Goal: Task Accomplishment & Management: Use online tool/utility

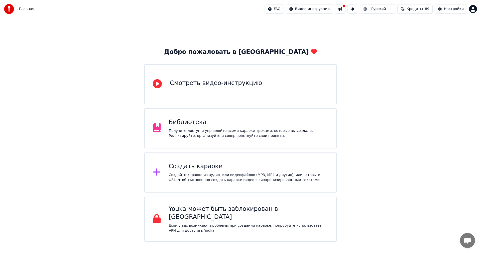
click at [220, 184] on div "Создать караоке Создайте караоке из аудио- или видеофайлов (MP3, MP4 и других),…" at bounding box center [240, 172] width 192 height 40
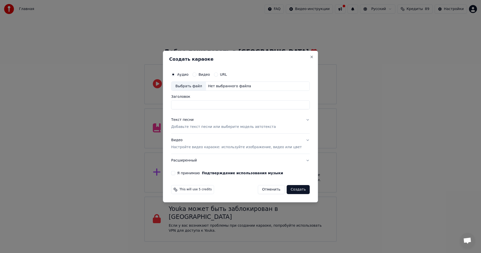
click at [198, 87] on div "Выбрать файл" at bounding box center [188, 86] width 35 height 9
type input "**********"
click at [237, 126] on p "Добавьте текст песни или выберите модель автотекста" at bounding box center [223, 126] width 105 height 5
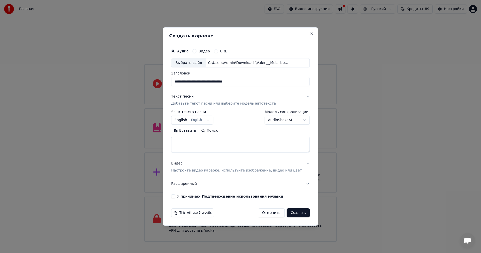
click at [220, 138] on textarea at bounding box center [240, 145] width 138 height 16
paste textarea "**********"
type textarea "**********"
click at [217, 173] on p "Настройте видео караоке: используйте изображение, видео или цвет" at bounding box center [236, 170] width 130 height 5
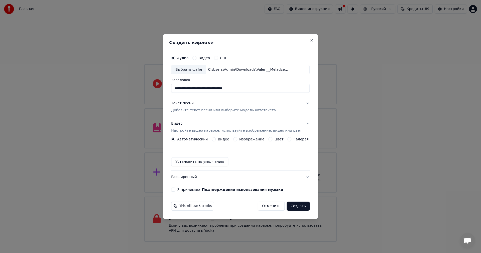
click at [237, 139] on button "Изображение" at bounding box center [235, 139] width 4 height 4
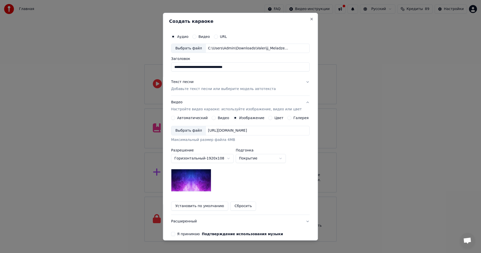
click at [186, 130] on div "Выбрать файл" at bounding box center [188, 130] width 35 height 9
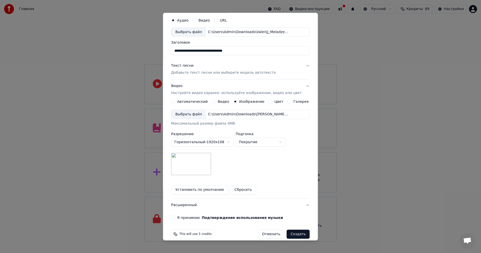
scroll to position [23, 0]
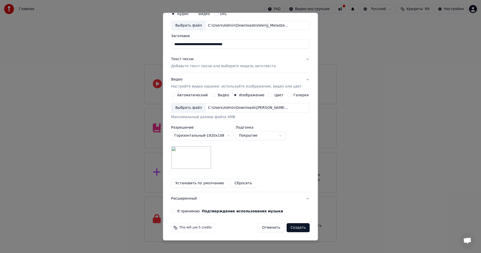
click at [175, 210] on button "Я принимаю Подтверждение использования музыки" at bounding box center [173, 211] width 4 height 4
click at [292, 228] on button "Создать" at bounding box center [297, 227] width 23 height 9
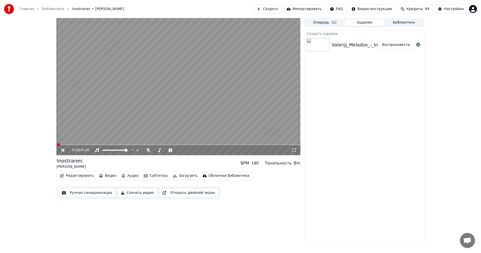
click at [34, 115] on div "0:00 / 4:06 Inostranec [PERSON_NAME] BPM 190 Тональность Bm Редактировать Видео…" at bounding box center [240, 131] width 481 height 227
click at [148, 152] on icon at bounding box center [148, 150] width 5 height 4
click at [100, 190] on button "Ручная синхронизация" at bounding box center [87, 192] width 57 height 9
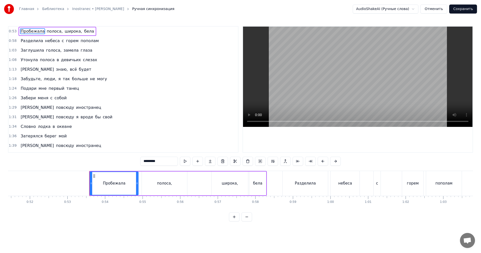
scroll to position [0, 1987]
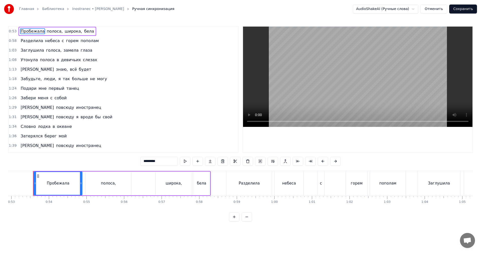
click at [284, 90] on video at bounding box center [357, 77] width 229 height 100
click at [284, 95] on video at bounding box center [357, 77] width 229 height 100
click at [316, 182] on div "Разделила небеса с горем пополам" at bounding box center [316, 183] width 180 height 25
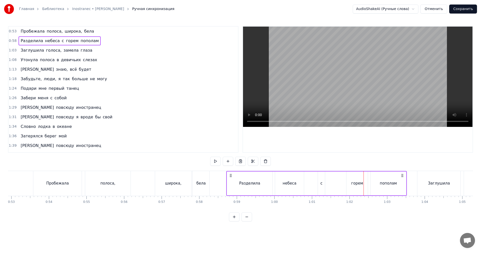
click at [321, 178] on div "с" at bounding box center [321, 183] width 7 height 24
drag, startPoint x: 322, startPoint y: 176, endPoint x: 343, endPoint y: 177, distance: 21.3
click at [343, 177] on icon at bounding box center [344, 176] width 4 height 4
click at [286, 181] on div "небеса" at bounding box center [289, 183] width 14 height 6
click at [310, 91] on video at bounding box center [357, 77] width 229 height 100
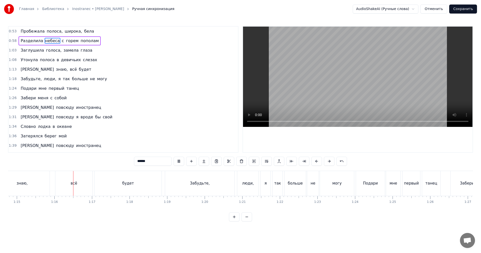
scroll to position [0, 2825]
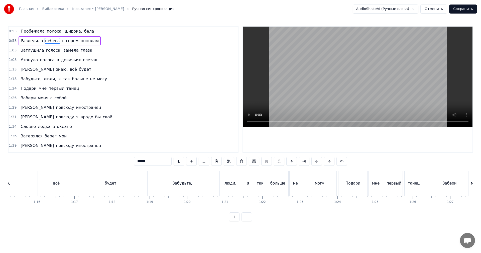
click at [360, 105] on video at bounding box center [357, 77] width 229 height 100
click at [134, 185] on div "будет" at bounding box center [110, 183] width 67 height 25
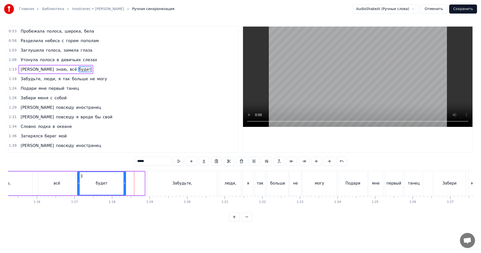
drag, startPoint x: 143, startPoint y: 181, endPoint x: 124, endPoint y: 183, distance: 18.9
click at [124, 183] on icon at bounding box center [124, 183] width 2 height 4
click at [116, 183] on div "будет" at bounding box center [102, 183] width 48 height 23
click at [336, 88] on video at bounding box center [357, 77] width 229 height 100
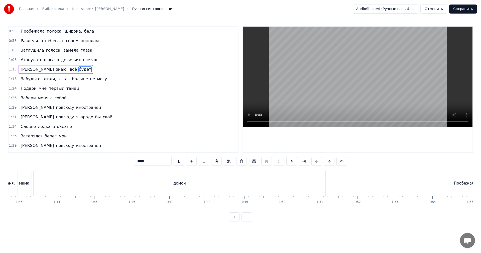
scroll to position [0, 3887]
click at [259, 184] on div "домой" at bounding box center [150, 183] width 292 height 25
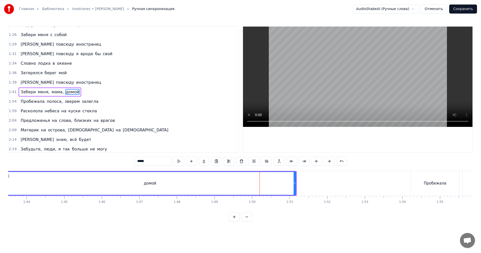
scroll to position [66, 0]
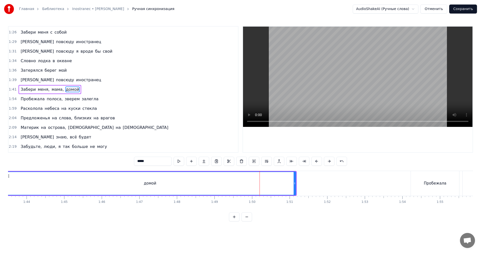
click at [338, 87] on video at bounding box center [357, 77] width 229 height 100
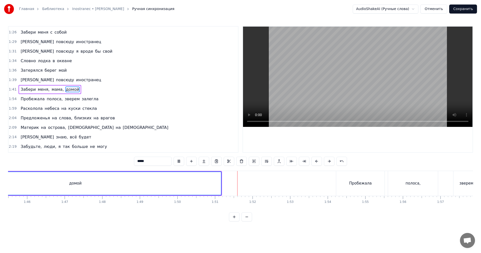
scroll to position [0, 3962]
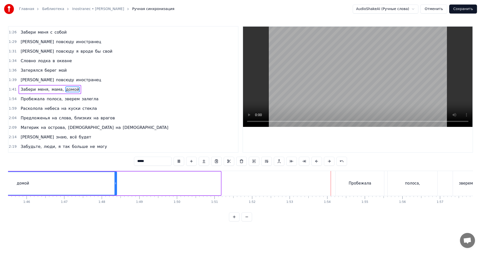
drag, startPoint x: 220, startPoint y: 182, endPoint x: 116, endPoint y: 182, distance: 103.9
click at [116, 182] on icon at bounding box center [115, 183] width 2 height 4
click at [85, 182] on div "домой" at bounding box center [22, 183] width 187 height 23
click at [371, 79] on video at bounding box center [357, 77] width 229 height 100
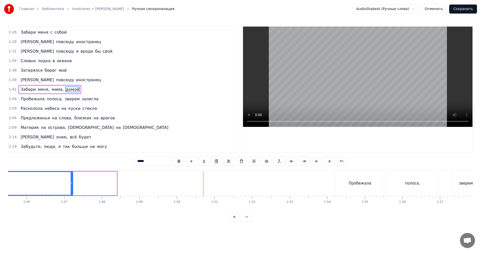
drag, startPoint x: 115, startPoint y: 184, endPoint x: 71, endPoint y: 184, distance: 44.6
click at [71, 185] on div at bounding box center [72, 183] width 2 height 23
drag, startPoint x: 50, startPoint y: 182, endPoint x: 74, endPoint y: 168, distance: 27.8
click at [50, 182] on div "домой" at bounding box center [0, 183] width 143 height 23
click at [395, 65] on video at bounding box center [357, 77] width 229 height 100
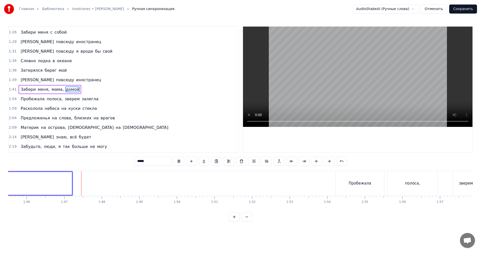
scroll to position [0, 3837]
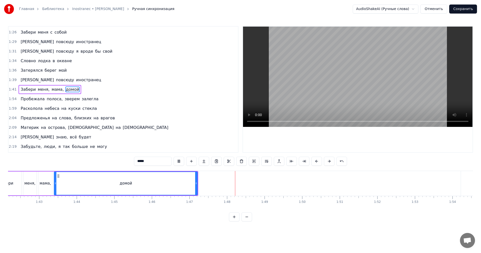
drag, startPoint x: 188, startPoint y: 182, endPoint x: 192, endPoint y: 182, distance: 3.8
click at [189, 182] on div "домой" at bounding box center [125, 183] width 143 height 23
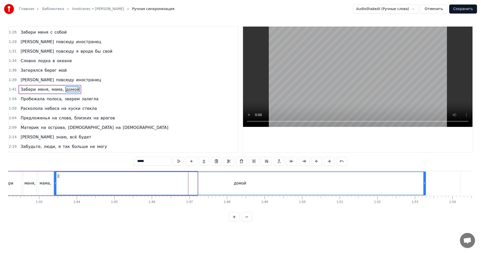
drag, startPoint x: 196, startPoint y: 183, endPoint x: 420, endPoint y: 178, distance: 224.8
click at [424, 177] on div at bounding box center [424, 183] width 2 height 23
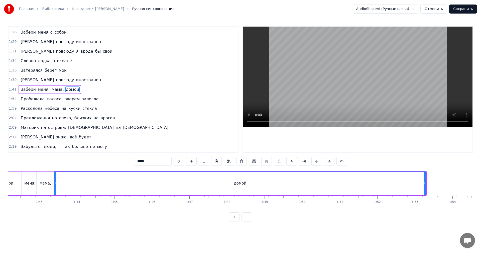
drag, startPoint x: 276, startPoint y: 184, endPoint x: 353, endPoint y: 120, distance: 99.6
click at [277, 183] on div "домой" at bounding box center [239, 183] width 371 height 23
click at [390, 80] on video at bounding box center [357, 77] width 229 height 100
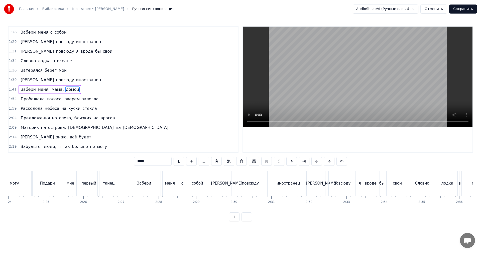
scroll to position [0, 5425]
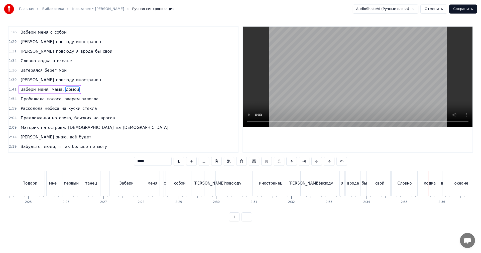
drag, startPoint x: 351, startPoint y: 81, endPoint x: 350, endPoint y: 86, distance: 4.3
click at [351, 82] on video at bounding box center [357, 77] width 229 height 100
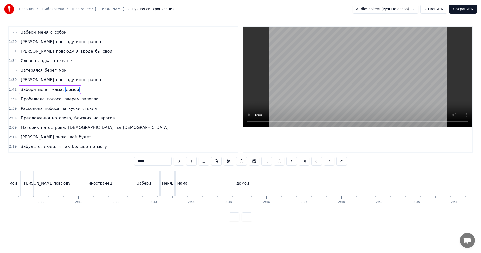
click at [204, 181] on div "домой" at bounding box center [242, 183] width 102 height 25
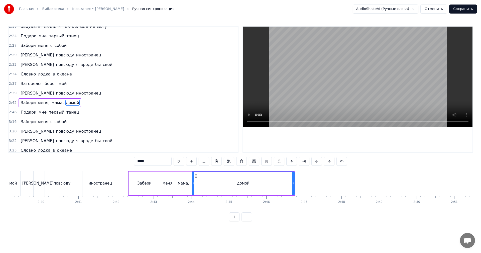
click at [347, 70] on video at bounding box center [357, 77] width 229 height 100
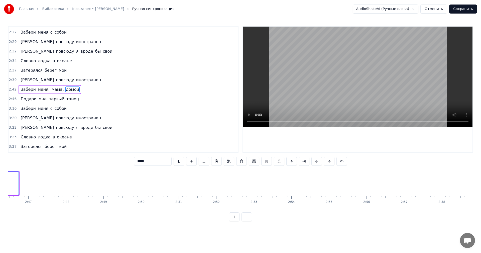
scroll to position [0, 6213]
click at [326, 96] on video at bounding box center [357, 77] width 229 height 100
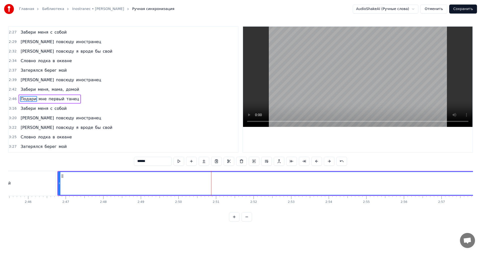
scroll to position [208, 0]
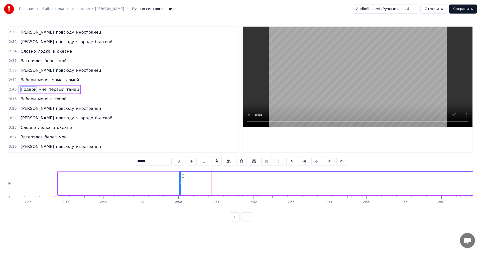
drag, startPoint x: 59, startPoint y: 185, endPoint x: 218, endPoint y: 184, distance: 159.2
click at [181, 184] on div at bounding box center [180, 183] width 2 height 23
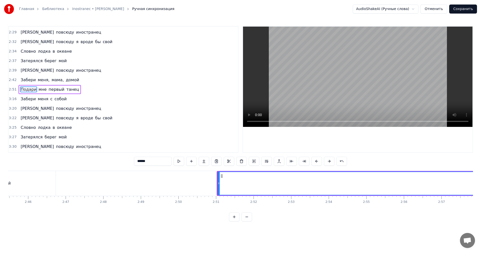
click at [34, 188] on div "домой" at bounding box center [4, 183] width 102 height 25
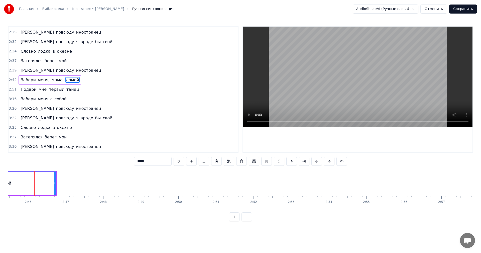
scroll to position [199, 0]
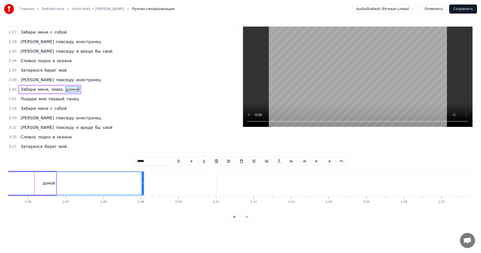
drag, startPoint x: 56, startPoint y: 186, endPoint x: 142, endPoint y: 185, distance: 85.4
click at [142, 185] on div at bounding box center [142, 183] width 2 height 23
click at [102, 182] on div "домой" at bounding box center [48, 183] width 189 height 23
click at [323, 75] on video at bounding box center [357, 77] width 229 height 100
click at [321, 90] on video at bounding box center [357, 77] width 229 height 100
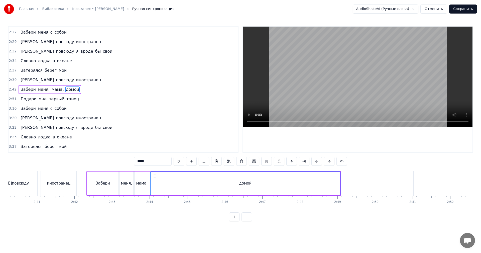
scroll to position [0, 6013]
click at [214, 179] on div "домой" at bounding box center [248, 183] width 189 height 23
click at [350, 81] on video at bounding box center [357, 77] width 229 height 100
drag, startPoint x: 342, startPoint y: 84, endPoint x: 260, endPoint y: 123, distance: 91.5
click at [342, 85] on video at bounding box center [357, 77] width 229 height 100
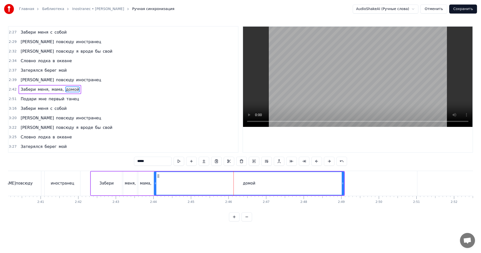
click at [139, 185] on div "мама," at bounding box center [145, 183] width 15 height 24
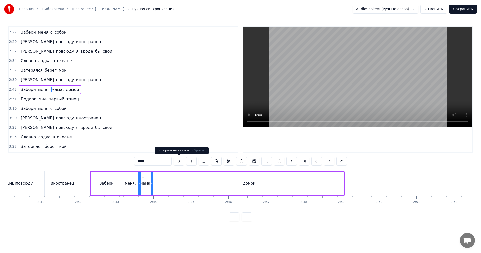
click at [342, 87] on video at bounding box center [357, 77] width 229 height 100
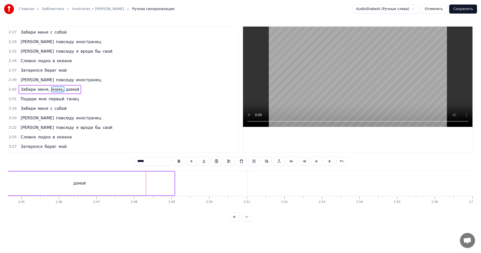
scroll to position [0, 6213]
click at [137, 181] on div "домой" at bounding box center [49, 183] width 190 height 24
type input "*****"
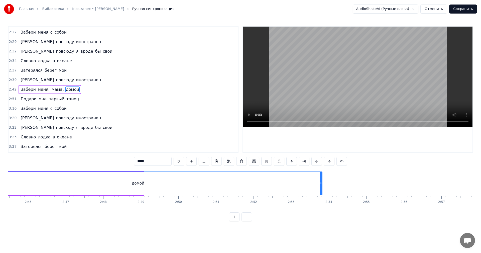
drag, startPoint x: 142, startPoint y: 183, endPoint x: 293, endPoint y: 183, distance: 150.5
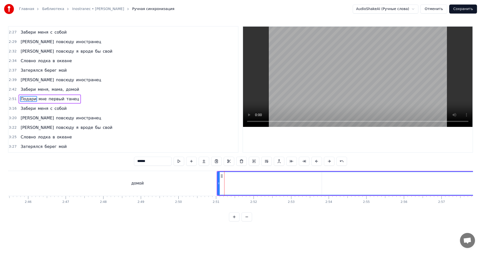
scroll to position [208, 0]
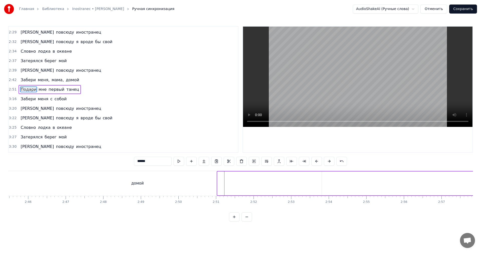
drag, startPoint x: 220, startPoint y: 182, endPoint x: 475, endPoint y: 171, distance: 256.1
click at [480, 171] on div "Главная Библиотека Inostranec • [PERSON_NAME] Ручная синхронизация AudioShakeAI…" at bounding box center [240, 110] width 481 height 221
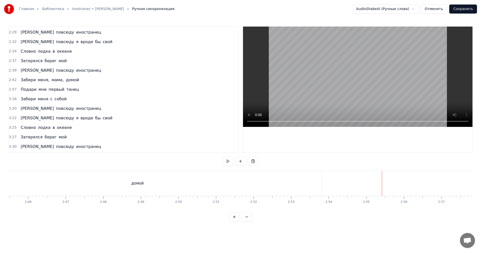
click at [403, 94] on video at bounding box center [357, 77] width 229 height 100
drag, startPoint x: 216, startPoint y: 181, endPoint x: 208, endPoint y: 182, distance: 8.0
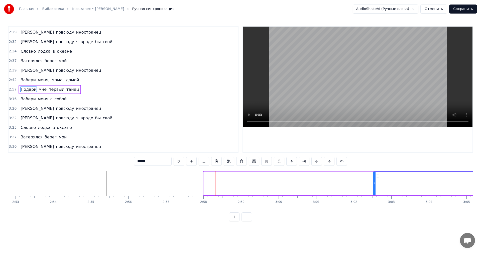
drag, startPoint x: 205, startPoint y: 183, endPoint x: 374, endPoint y: 180, distance: 169.5
click at [374, 180] on div at bounding box center [374, 183] width 2 height 23
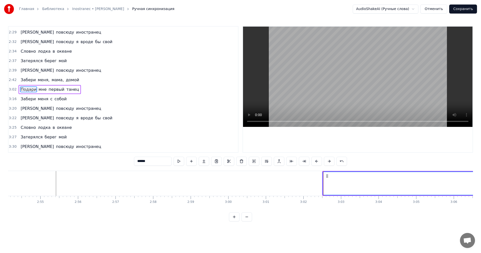
scroll to position [0, 6639]
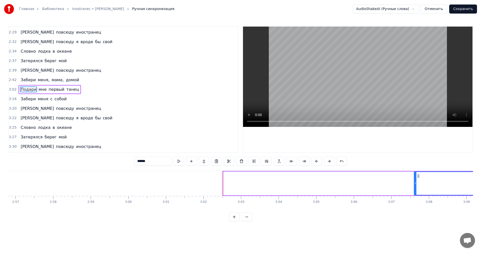
drag, startPoint x: 225, startPoint y: 186, endPoint x: 419, endPoint y: 179, distance: 194.6
click at [416, 179] on div at bounding box center [415, 183] width 2 height 23
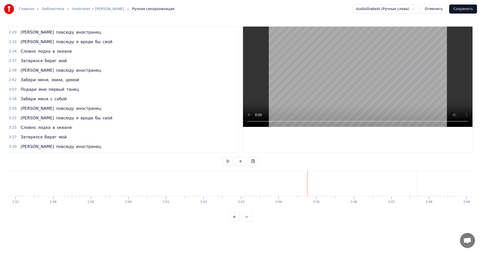
click at [357, 92] on video at bounding box center [357, 77] width 229 height 100
click at [350, 83] on video at bounding box center [357, 77] width 229 height 100
click at [247, 188] on div "Подари" at bounding box center [332, 183] width 280 height 25
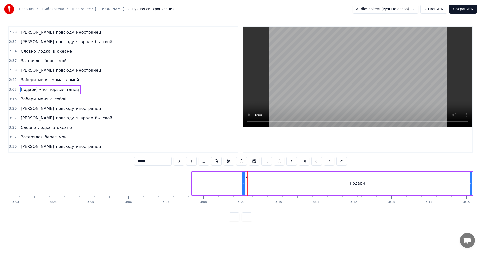
drag, startPoint x: 192, startPoint y: 185, endPoint x: 419, endPoint y: 181, distance: 226.3
click at [245, 180] on div at bounding box center [244, 183] width 2 height 23
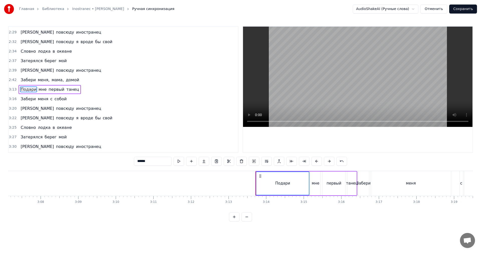
scroll to position [0, 7039]
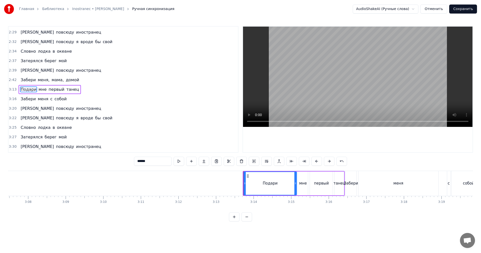
drag, startPoint x: 243, startPoint y: 185, endPoint x: 249, endPoint y: 183, distance: 6.7
click at [251, 183] on div "Подари мне первый танец" at bounding box center [294, 183] width 102 height 25
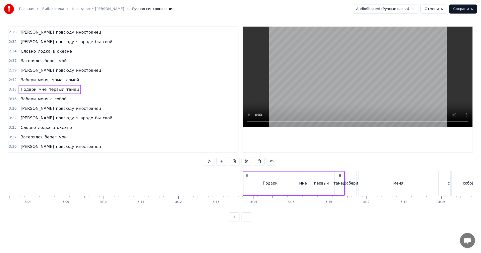
click at [246, 185] on div "Подари" at bounding box center [269, 183] width 53 height 24
drag, startPoint x: 244, startPoint y: 185, endPoint x: 272, endPoint y: 182, distance: 28.1
click at [274, 182] on div at bounding box center [274, 183] width 2 height 23
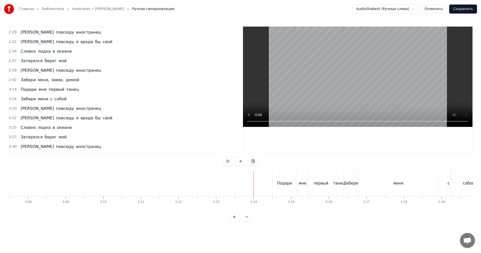
click at [339, 66] on video at bounding box center [357, 77] width 229 height 100
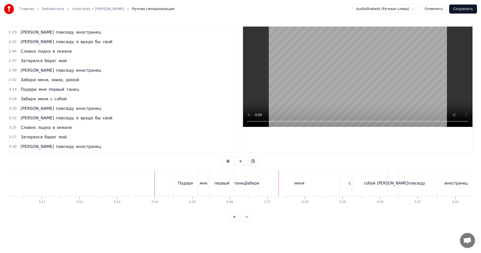
scroll to position [0, 7165]
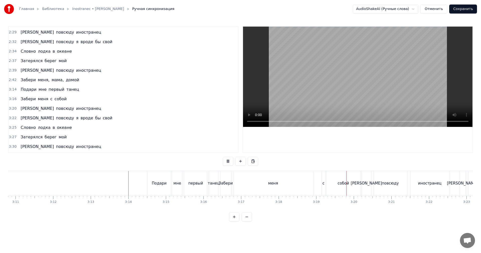
click at [273, 181] on div "меня" at bounding box center [273, 183] width 10 height 6
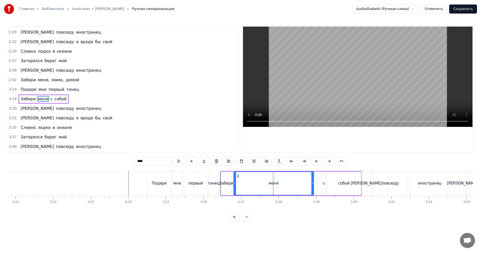
scroll to position [217, 0]
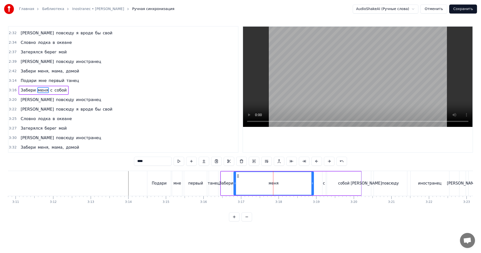
click at [273, 181] on div at bounding box center [273, 183] width 0 height 25
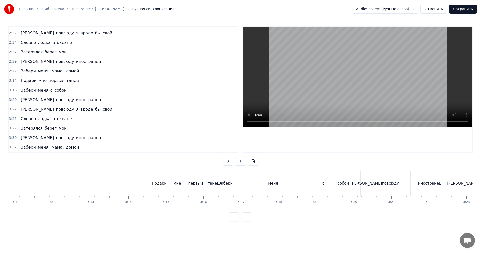
click at [335, 52] on video at bounding box center [357, 77] width 229 height 100
click at [338, 81] on video at bounding box center [357, 77] width 229 height 100
click at [276, 181] on div "меня" at bounding box center [273, 183] width 10 height 6
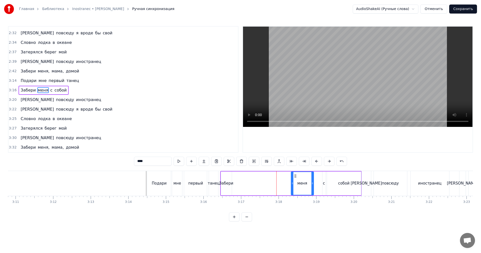
drag, startPoint x: 234, startPoint y: 184, endPoint x: 278, endPoint y: 183, distance: 44.6
click at [297, 182] on div "меня" at bounding box center [273, 183] width 80 height 24
drag, startPoint x: 234, startPoint y: 185, endPoint x: 225, endPoint y: 184, distance: 8.8
click at [234, 185] on div "Забери меня с собой" at bounding box center [290, 183] width 141 height 25
click at [225, 183] on div "Забери" at bounding box center [226, 183] width 14 height 6
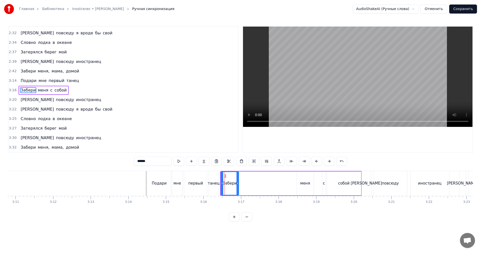
click at [237, 175] on div at bounding box center [237, 183] width 2 height 23
drag, startPoint x: 242, startPoint y: 174, endPoint x: 275, endPoint y: 175, distance: 33.3
click at [275, 175] on icon at bounding box center [276, 176] width 4 height 4
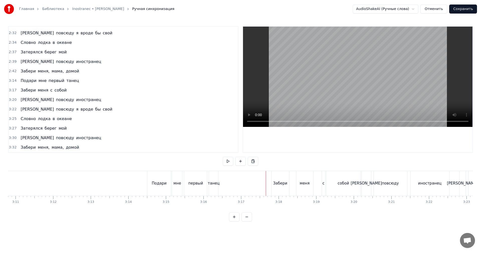
click at [359, 67] on video at bounding box center [357, 77] width 229 height 100
click at [208, 181] on div "Подари мне первый танец" at bounding box center [183, 183] width 72 height 25
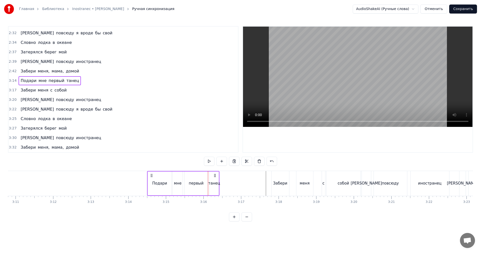
drag, startPoint x: 183, startPoint y: 178, endPoint x: 198, endPoint y: 177, distance: 14.3
click at [198, 177] on div "Подари мне первый танец" at bounding box center [183, 183] width 72 height 25
click at [162, 177] on div "Подари" at bounding box center [160, 183] width 24 height 24
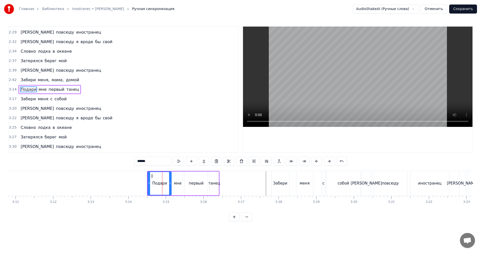
drag, startPoint x: 171, startPoint y: 176, endPoint x: 175, endPoint y: 176, distance: 3.5
click at [175, 176] on div "Подари мне первый танец" at bounding box center [183, 183] width 72 height 25
click at [172, 177] on div "Подари мне первый танец" at bounding box center [183, 183] width 72 height 25
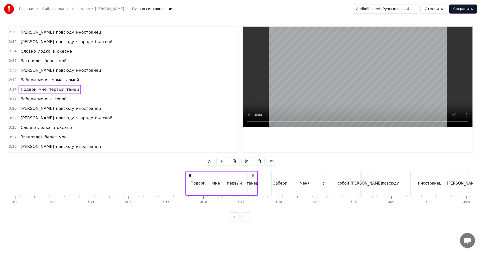
drag, startPoint x: 152, startPoint y: 174, endPoint x: 184, endPoint y: 177, distance: 32.2
click at [190, 175] on icon at bounding box center [190, 175] width 4 height 4
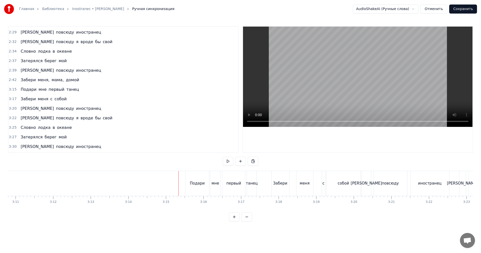
click at [355, 104] on video at bounding box center [357, 77] width 229 height 100
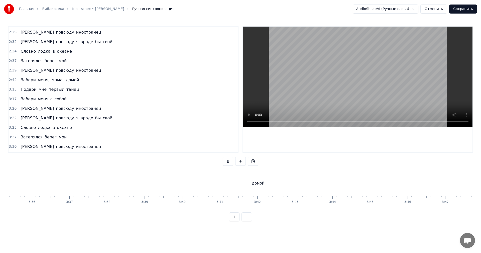
scroll to position [0, 8065]
drag, startPoint x: 235, startPoint y: 182, endPoint x: 315, endPoint y: 108, distance: 109.8
click at [235, 182] on div "домой" at bounding box center [279, 183] width 561 height 25
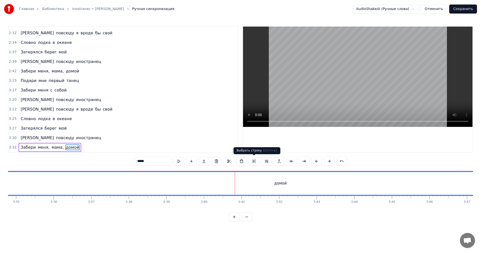
click at [328, 95] on video at bounding box center [357, 77] width 229 height 100
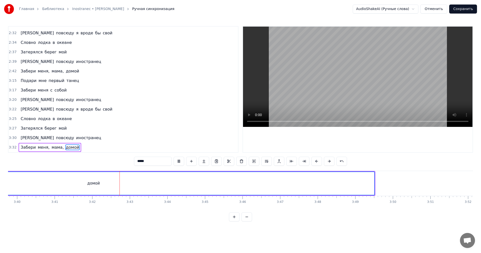
scroll to position [0, 8165]
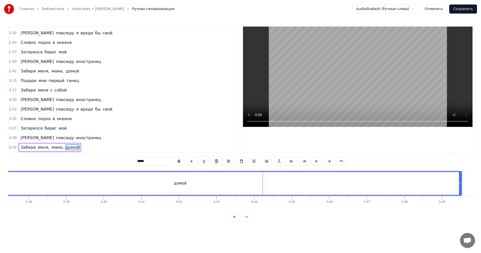
drag, startPoint x: 60, startPoint y: 181, endPoint x: 153, endPoint y: 178, distance: 93.2
click at [61, 181] on div "домой" at bounding box center [180, 183] width 561 height 23
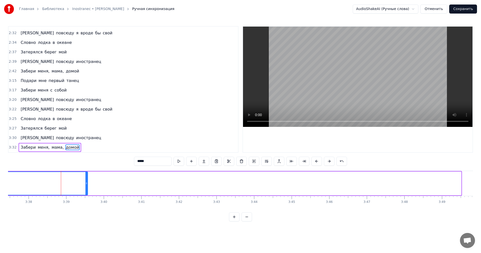
drag, startPoint x: 460, startPoint y: 183, endPoint x: 85, endPoint y: 187, distance: 374.5
click at [85, 187] on div at bounding box center [86, 183] width 2 height 23
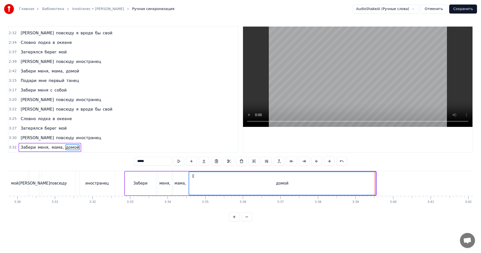
scroll to position [0, 7790]
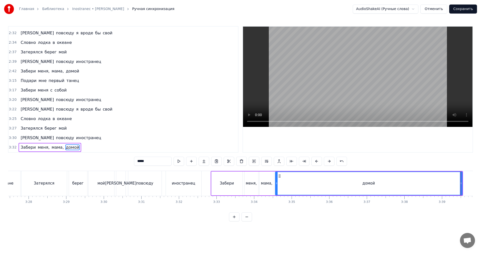
click at [256, 185] on div "меня," at bounding box center [251, 183] width 14 height 24
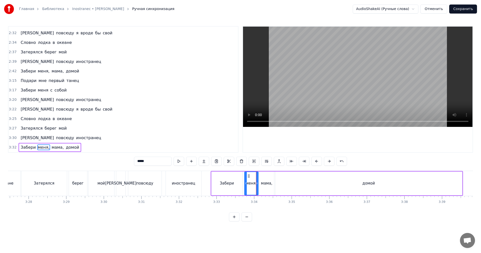
click at [350, 79] on video at bounding box center [357, 77] width 229 height 100
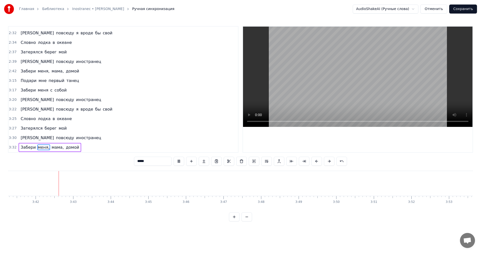
scroll to position [0, 8309]
drag, startPoint x: 327, startPoint y: 73, endPoint x: 320, endPoint y: 73, distance: 7.0
click at [327, 73] on video at bounding box center [357, 77] width 229 height 100
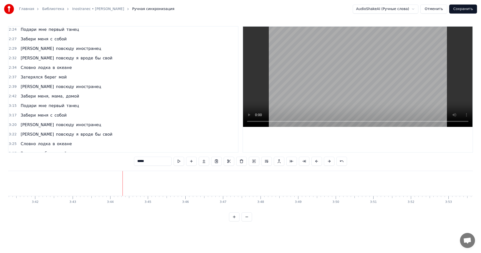
click at [66, 97] on span "домой" at bounding box center [72, 96] width 14 height 6
type input "*****"
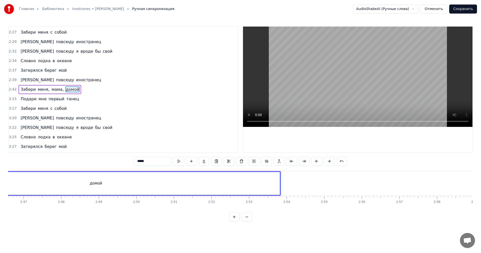
scroll to position [0, 6133]
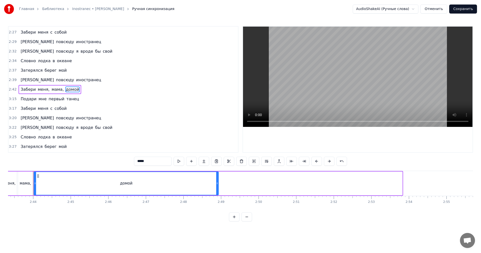
drag, startPoint x: 402, startPoint y: 181, endPoint x: 218, endPoint y: 184, distance: 183.8
click at [218, 184] on icon at bounding box center [217, 183] width 2 height 4
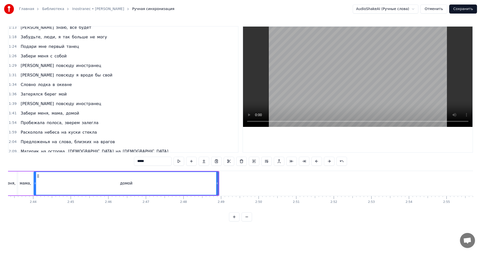
click at [65, 112] on span "домой" at bounding box center [72, 113] width 14 height 6
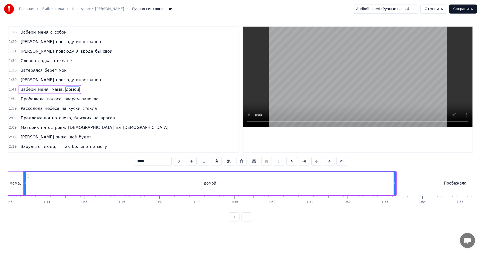
scroll to position [0, 3857]
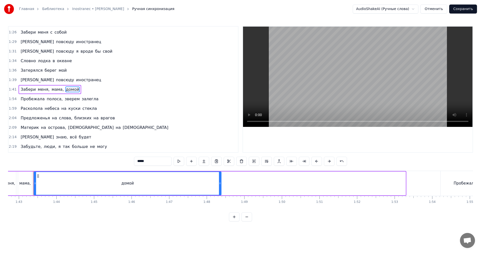
drag, startPoint x: 404, startPoint y: 186, endPoint x: 213, endPoint y: 185, distance: 190.5
click at [219, 186] on div at bounding box center [220, 183] width 2 height 23
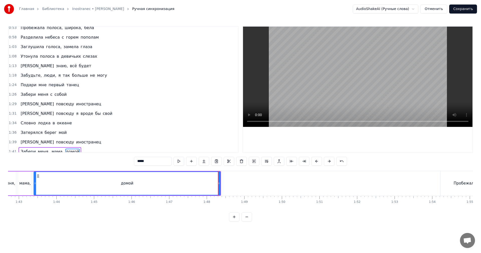
scroll to position [0, 0]
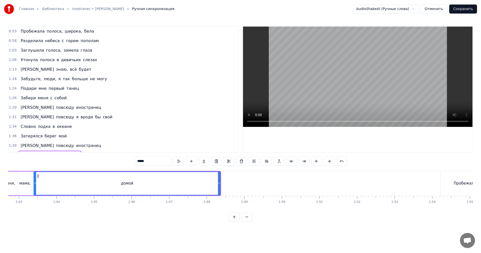
click at [463, 9] on button "Сохранить" at bounding box center [463, 9] width 28 height 9
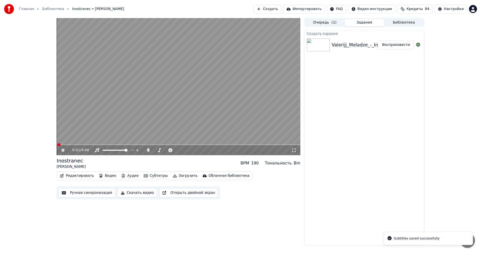
click at [135, 191] on button "Скачать видео" at bounding box center [137, 192] width 40 height 9
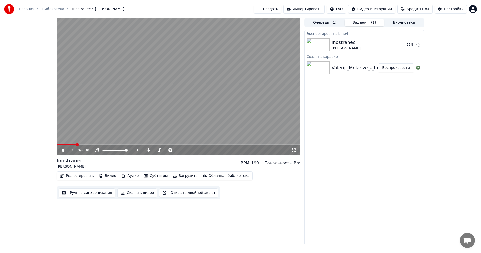
click at [195, 89] on video at bounding box center [179, 86] width 244 height 137
click at [398, 45] on button "Показать" at bounding box center [401, 44] width 26 height 9
click at [407, 46] on button "Показать" at bounding box center [401, 44] width 26 height 9
